Goal: Task Accomplishment & Management: Use online tool/utility

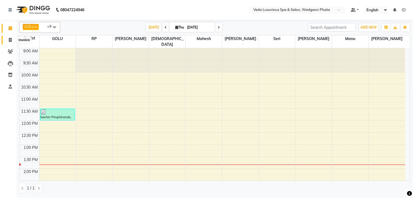
drag, startPoint x: 9, startPoint y: 40, endPoint x: 19, endPoint y: 43, distance: 10.9
click at [9, 40] on icon at bounding box center [10, 40] width 3 height 4
select select "service"
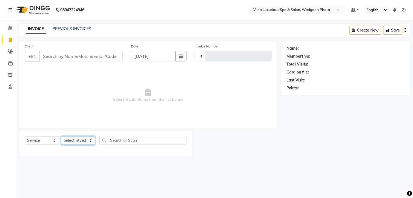
click at [80, 138] on select "Select Stylist [PERSON_NAME] GOLU [PERSON_NAME] [PERSON_NAME] [PERSON_NAME] [PE…" at bounding box center [78, 140] width 34 height 8
select select "58145"
click at [61, 136] on select "Select Stylist [PERSON_NAME] GOLU [PERSON_NAME] [PERSON_NAME] [PERSON_NAME] [PE…" at bounding box center [78, 140] width 34 height 8
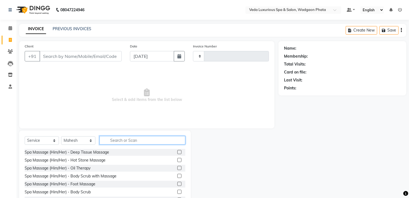
click at [112, 139] on input "text" at bounding box center [142, 140] width 86 height 8
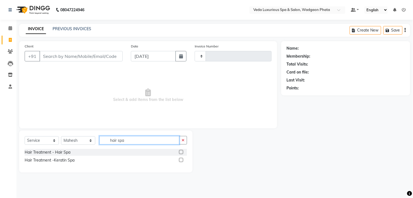
type input "hair spa"
click at [180, 151] on label at bounding box center [181, 152] width 4 height 4
click at [180, 151] on input "checkbox" at bounding box center [181, 152] width 4 height 4
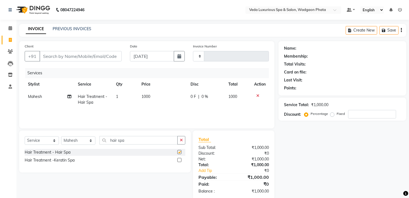
checkbox input "false"
click at [179, 162] on label at bounding box center [179, 160] width 4 height 4
click at [179, 162] on input "checkbox" at bounding box center [179, 160] width 4 height 4
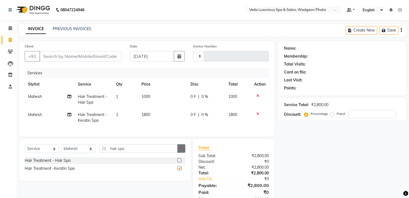
checkbox input "false"
click at [257, 94] on icon at bounding box center [257, 96] width 3 height 4
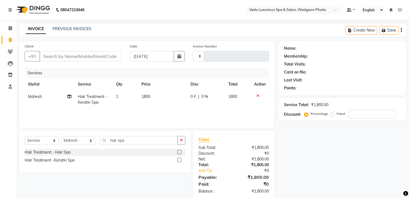
click at [184, 100] on td "1800" at bounding box center [162, 99] width 49 height 18
select select "58145"
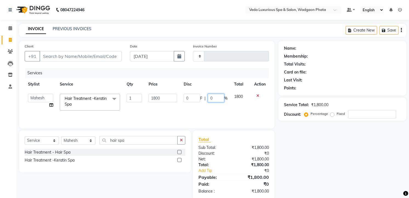
click at [219, 99] on input "0" at bounding box center [216, 98] width 16 height 8
type input "20"
click at [223, 105] on td "0 F | 20 %" at bounding box center [205, 101] width 50 height 23
select select "58145"
click at [217, 96] on input "20" at bounding box center [216, 98] width 16 height 8
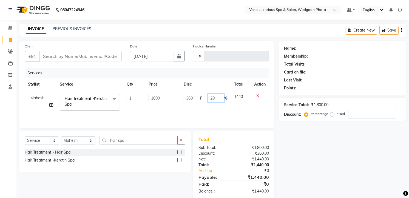
type input "2"
click at [257, 95] on icon at bounding box center [257, 96] width 3 height 4
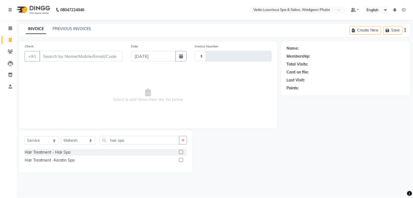
click at [181, 153] on label at bounding box center [181, 152] width 4 height 4
click at [181, 153] on input "checkbox" at bounding box center [181, 152] width 4 height 4
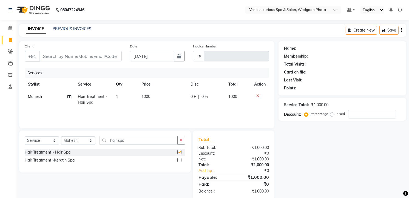
checkbox input "false"
click at [148, 99] on span "1000" at bounding box center [145, 96] width 9 height 5
select select "58145"
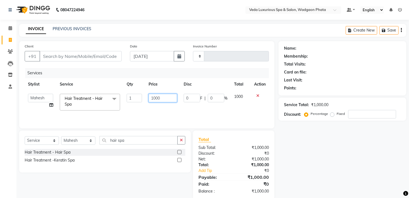
click at [156, 98] on input "1000" at bounding box center [162, 98] width 28 height 8
type input "1500"
click at [168, 109] on div "Services Stylist Service Qty Price Disc Total Action [PERSON_NAME] GOLU [PERSON…" at bounding box center [147, 95] width 244 height 55
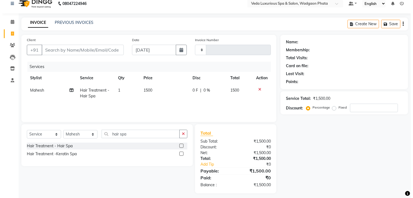
scroll to position [10, 0]
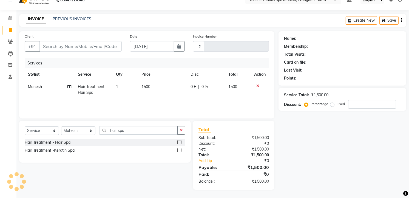
drag, startPoint x: 196, startPoint y: 99, endPoint x: 205, endPoint y: 102, distance: 9.2
click at [197, 98] on div "Services Stylist Service Qty Price Disc Total Action Mahesh Hair Treatment - Ha…" at bounding box center [147, 85] width 244 height 55
click at [75, 48] on input "Client" at bounding box center [80, 46] width 82 height 10
type input "7"
type input "0"
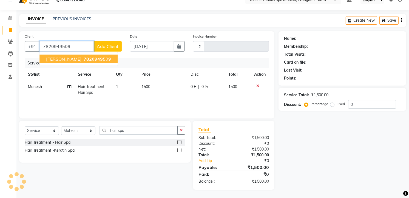
type input "7820949509"
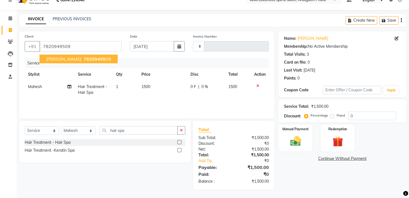
click at [104, 60] on span "78209495" at bounding box center [95, 58] width 22 height 5
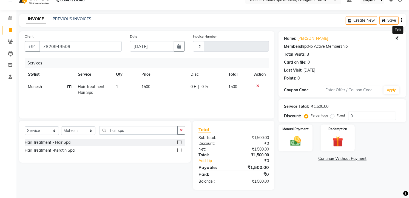
click at [397, 37] on icon at bounding box center [396, 38] width 4 height 4
select select "[DEMOGRAPHIC_DATA]"
select select
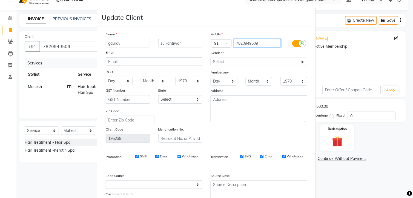
click at [263, 43] on input "7820949509" at bounding box center [257, 43] width 47 height 8
type input "7"
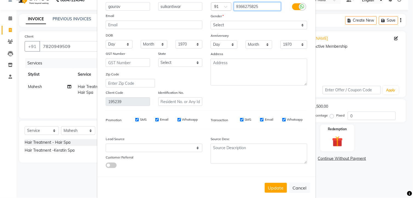
scroll to position [46, 0]
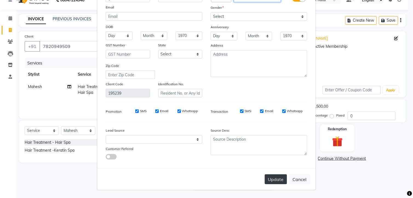
type input "9366275825"
click at [269, 179] on button "Update" at bounding box center [276, 179] width 22 height 10
type input "9366275825"
select select
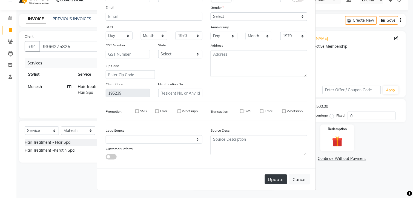
select select
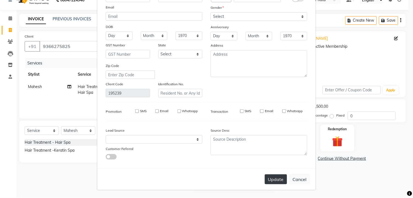
checkbox input "false"
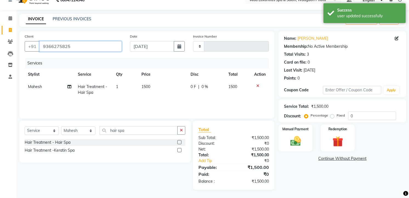
click at [86, 47] on input "9366275825" at bounding box center [80, 46] width 82 height 10
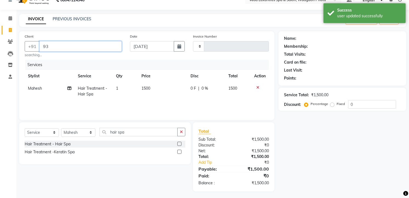
type input "9"
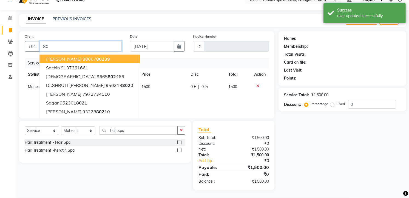
type input "8"
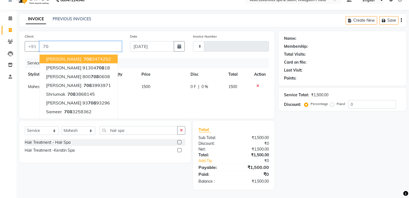
type input "7"
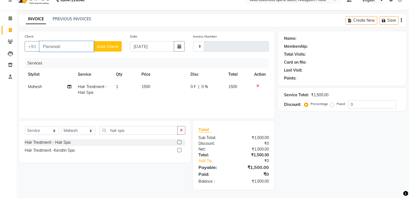
type input "Paranali"
click at [113, 47] on span "Add Client" at bounding box center [108, 46] width 22 height 5
select select
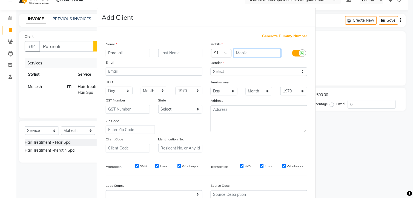
click at [246, 50] on input "text" at bounding box center [257, 53] width 47 height 8
type input "8806977937"
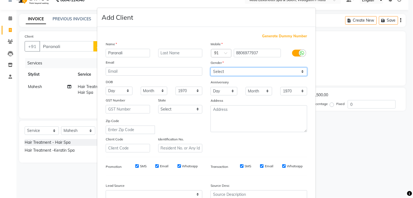
click at [228, 68] on select "Select [DEMOGRAPHIC_DATA] [DEMOGRAPHIC_DATA] Other Prefer Not To Say" at bounding box center [259, 71] width 97 height 8
select select "[DEMOGRAPHIC_DATA]"
click at [211, 67] on select "Select [DEMOGRAPHIC_DATA] [DEMOGRAPHIC_DATA] Other Prefer Not To Say" at bounding box center [259, 71] width 97 height 8
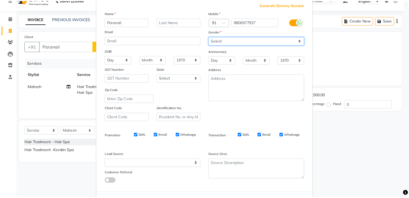
scroll to position [55, 0]
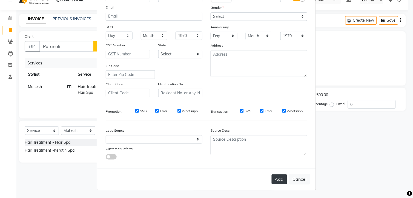
click at [277, 180] on button "Add" at bounding box center [279, 179] width 15 height 10
type input "8806977937"
select select
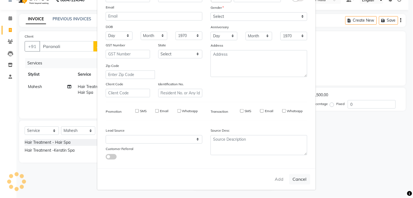
select select
checkbox input "false"
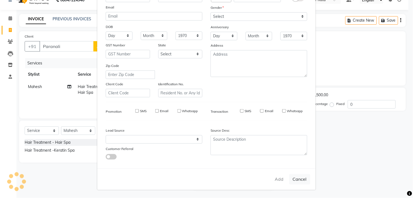
checkbox input "false"
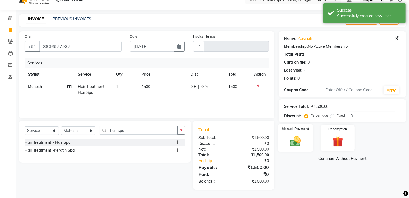
click at [289, 142] on img at bounding box center [295, 141] width 18 height 13
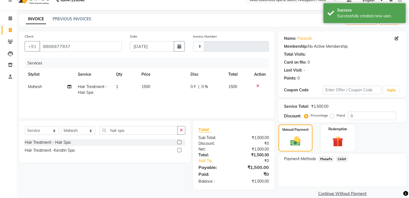
click at [325, 159] on span "PhonePe" at bounding box center [326, 159] width 16 height 6
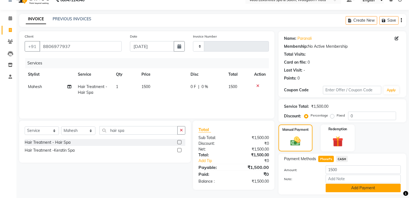
click at [353, 189] on button "Add Payment" at bounding box center [362, 187] width 75 height 8
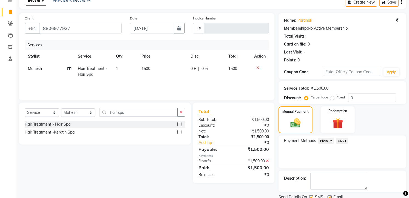
scroll to position [48, 0]
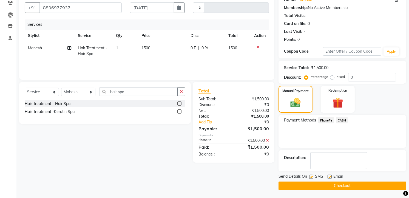
click at [348, 185] on button "Checkout" at bounding box center [342, 185] width 128 height 8
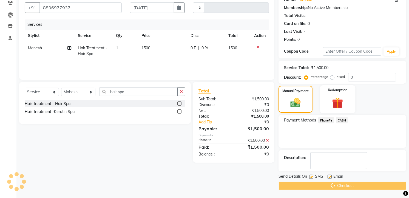
scroll to position [0, 0]
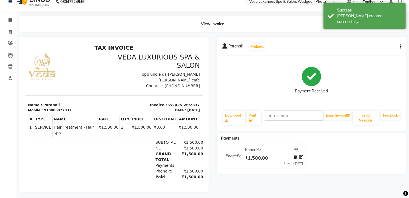
scroll to position [15, 0]
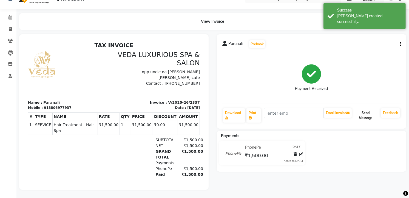
drag, startPoint x: 367, startPoint y: 111, endPoint x: 358, endPoint y: 114, distance: 9.7
click at [367, 110] on button "Send Message" at bounding box center [365, 115] width 26 height 14
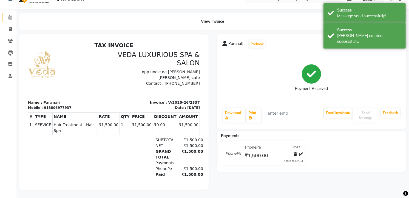
click at [7, 15] on span at bounding box center [10, 18] width 10 height 6
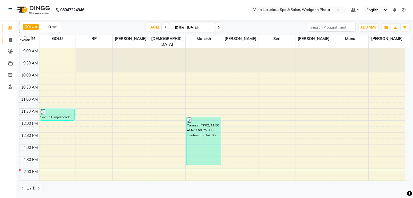
click at [8, 40] on span at bounding box center [10, 40] width 10 height 6
select select "service"
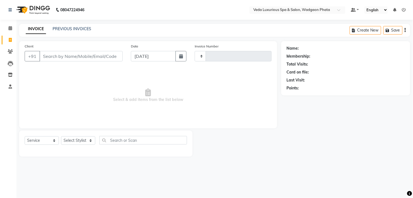
type input "2338"
select select "4666"
click at [0, 170] on html "08047224946 Select Location × Veda Luxurious Spa & Salon, Wadgaon Phata Default…" at bounding box center [206, 99] width 413 height 198
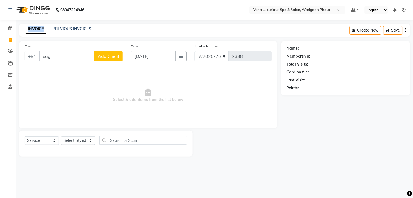
click at [0, 170] on html "08047224946 Select Location × Veda Luxurious Spa & Salon, Wadgaon Phata Default…" at bounding box center [206, 99] width 413 height 198
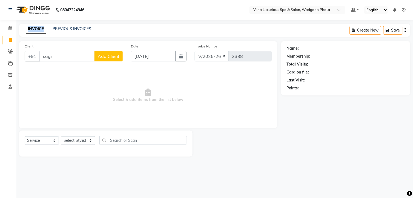
click at [0, 170] on html "08047224946 Select Location × Veda Luxurious Spa & Salon, Wadgaon Phata Default…" at bounding box center [206, 99] width 413 height 198
click at [57, 61] on input "sagr" at bounding box center [66, 56] width 55 height 10
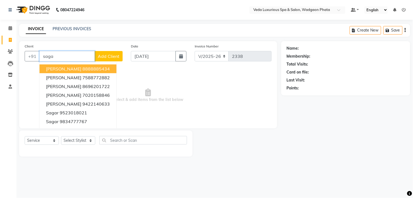
click at [82, 70] on ngb-highlight "8888885434" at bounding box center [95, 68] width 27 height 5
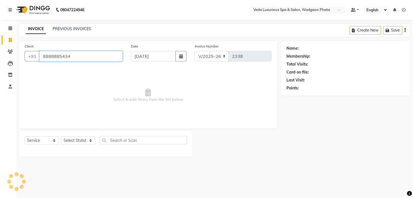
type input "8888885434"
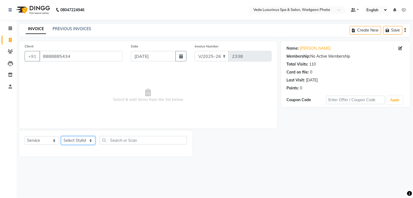
click at [86, 140] on select "Select Stylist [PERSON_NAME] GOLU [PERSON_NAME] [PERSON_NAME] [PERSON_NAME] [PE…" at bounding box center [78, 140] width 34 height 8
select select "27587"
click at [61, 136] on select "Select Stylist [PERSON_NAME] GOLU [PERSON_NAME] [PERSON_NAME] [PERSON_NAME] [PE…" at bounding box center [78, 140] width 34 height 8
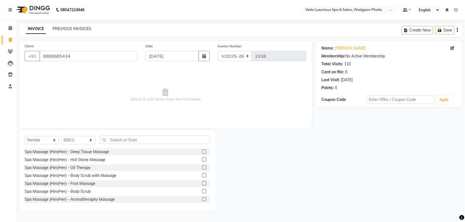
click at [131, 127] on div "Client [PHONE_NUMBER] Date [DATE] Invoice Number V/2025 V/[PHONE_NUMBER] Select…" at bounding box center [165, 84] width 292 height 87
drag, startPoint x: 122, startPoint y: 140, endPoint x: 125, endPoint y: 139, distance: 3.1
click at [123, 140] on input "text" at bounding box center [154, 140] width 111 height 8
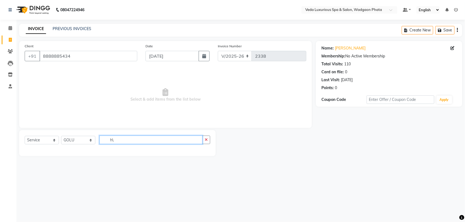
type input "h"
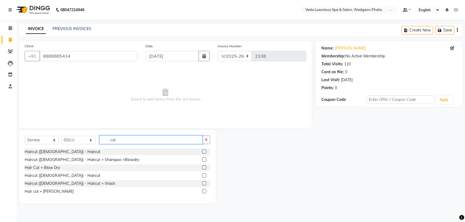
type input "cut"
click at [206, 192] on label at bounding box center [204, 191] width 4 height 4
click at [206, 192] on input "checkbox" at bounding box center [204, 192] width 4 height 4
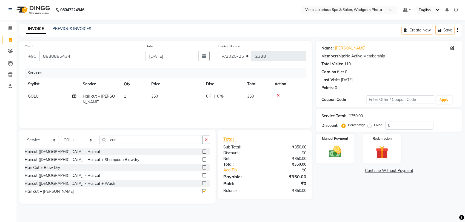
checkbox input "false"
click at [127, 140] on input "cut" at bounding box center [150, 140] width 103 height 8
type input "c"
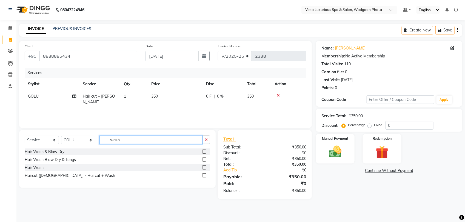
type input "wash"
click at [202, 167] on label at bounding box center [204, 168] width 4 height 4
click at [202, 167] on input "checkbox" at bounding box center [204, 168] width 4 height 4
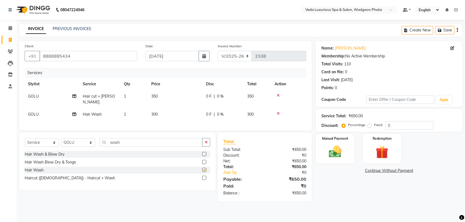
checkbox input "false"
click at [156, 142] on input "wash" at bounding box center [150, 142] width 103 height 8
type input "w"
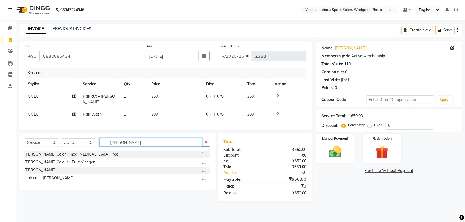
type input "[PERSON_NAME]"
click at [202, 160] on label at bounding box center [204, 162] width 4 height 4
click at [202, 161] on input "checkbox" at bounding box center [204, 163] width 4 height 4
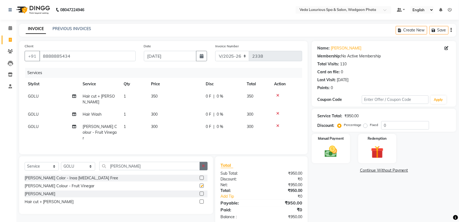
checkbox input "false"
click at [227, 112] on div "0 F | 0 %" at bounding box center [223, 115] width 35 height 6
select select "27587"
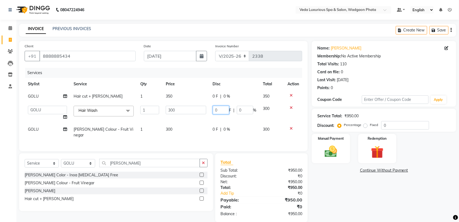
click at [221, 111] on input "0" at bounding box center [221, 110] width 16 height 8
type input "150"
click at [246, 134] on div "Services Stylist Service Qty Price Disc Total Action GOLU Hair cut + [PERSON_NA…" at bounding box center [164, 107] width 278 height 78
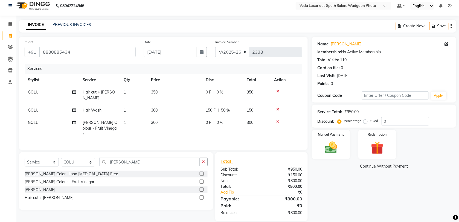
scroll to position [5, 0]
click at [341, 151] on img at bounding box center [331, 146] width 21 height 15
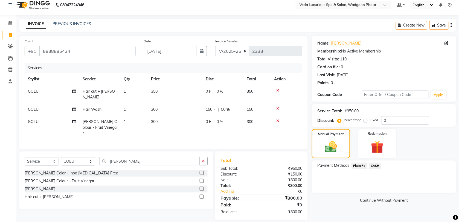
click at [362, 165] on span "PhonePe" at bounding box center [360, 166] width 16 height 6
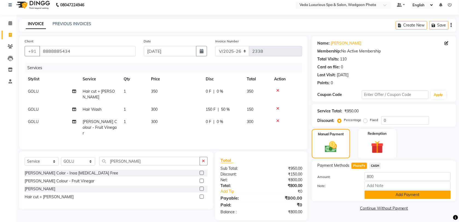
click at [402, 192] on button "Add Payment" at bounding box center [408, 195] width 86 height 8
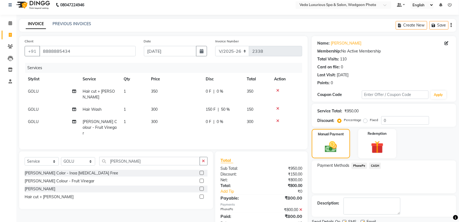
scroll to position [27, 0]
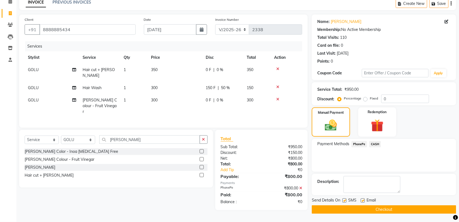
click at [403, 197] on button "Checkout" at bounding box center [384, 210] width 145 height 8
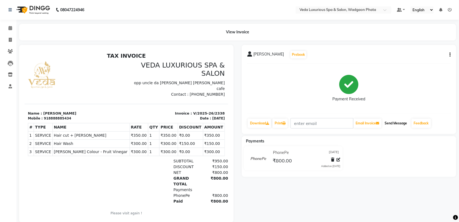
click at [392, 125] on button "Send Message" at bounding box center [396, 123] width 27 height 9
